Goal: Navigation & Orientation: Find specific page/section

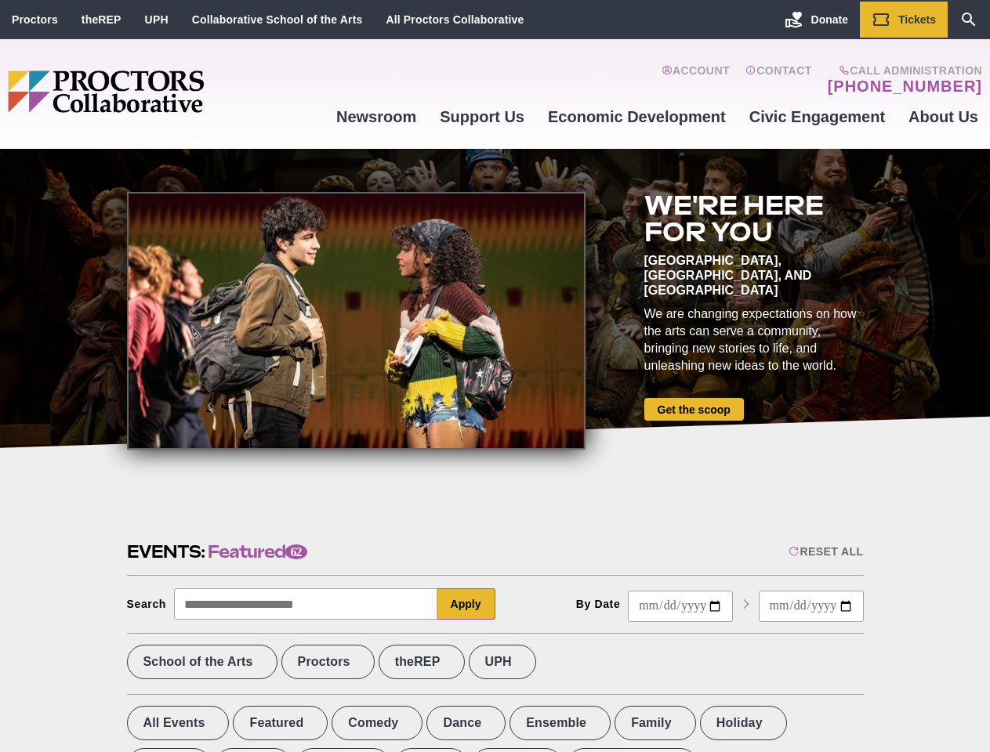
click at [494, 376] on div at bounding box center [356, 321] width 458 height 258
click at [824, 552] on div "Reset All" at bounding box center [825, 551] width 74 height 13
click at [466, 604] on button "Apply" at bounding box center [466, 604] width 58 height 31
